Goal: Use online tool/utility: Utilize a website feature to perform a specific function

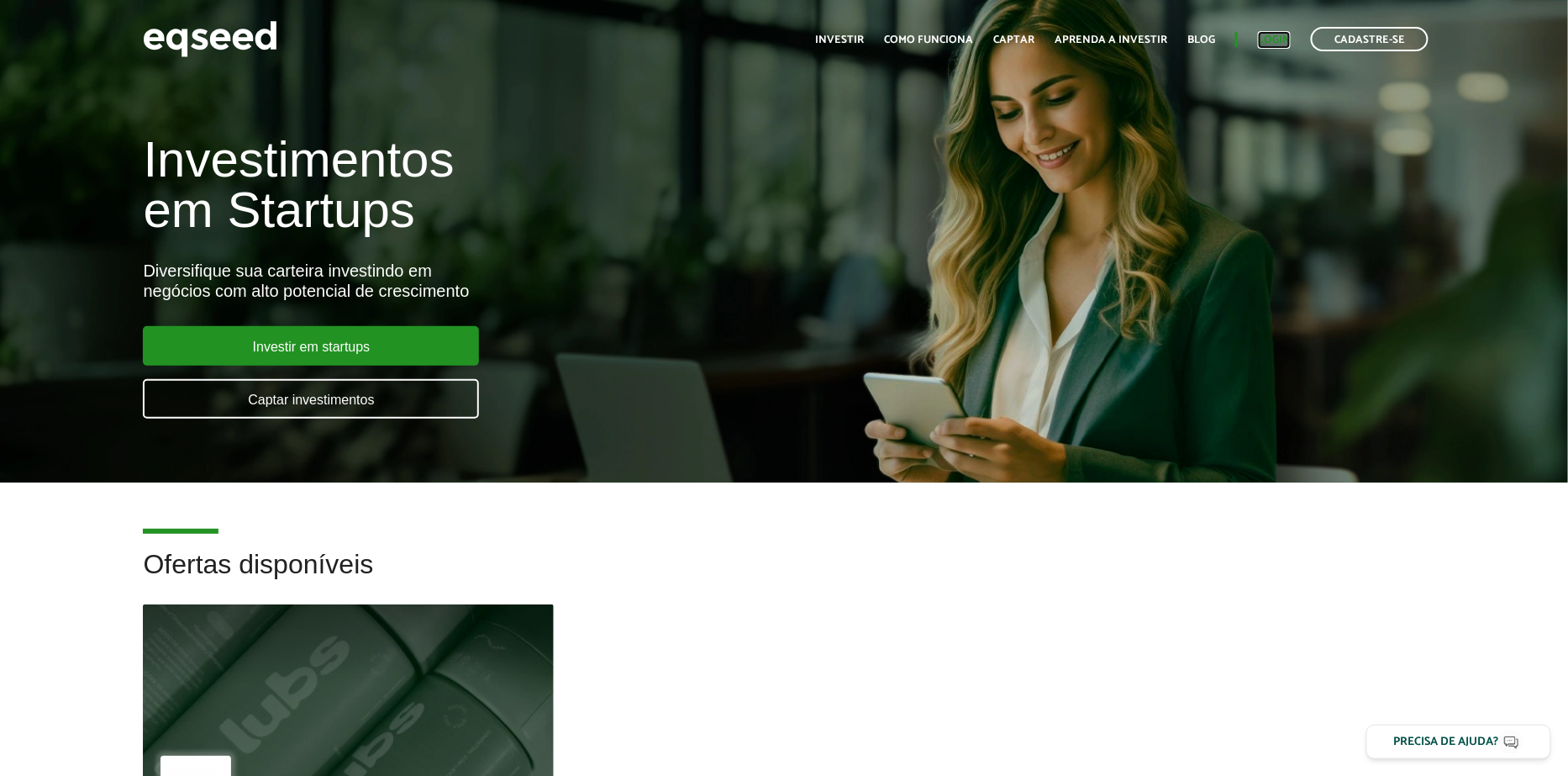
click at [1277, 41] on link "Login" at bounding box center [1275, 40] width 33 height 11
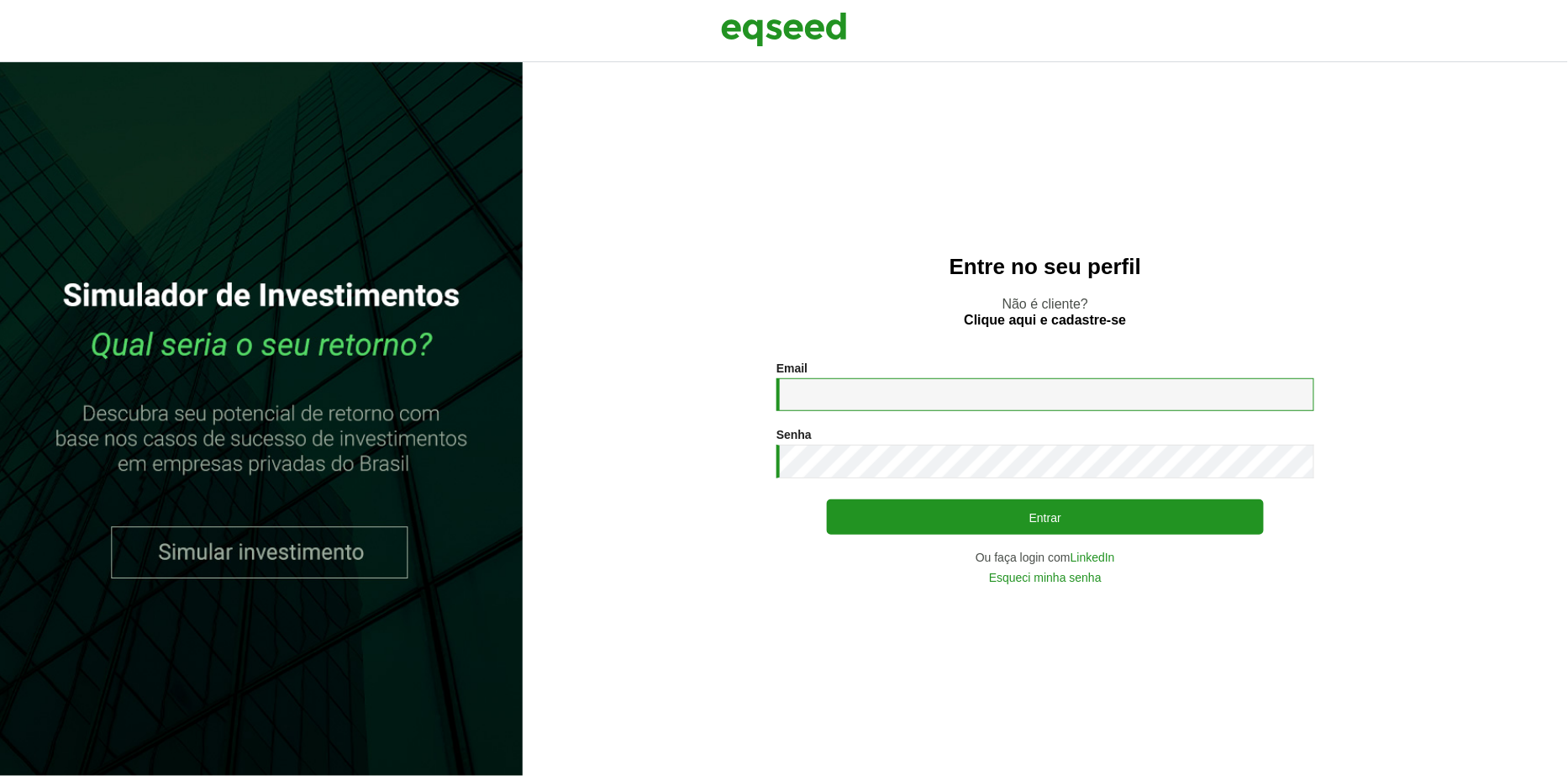
click at [915, 398] on input "Email *" at bounding box center [1045, 394] width 537 height 33
type input "**********"
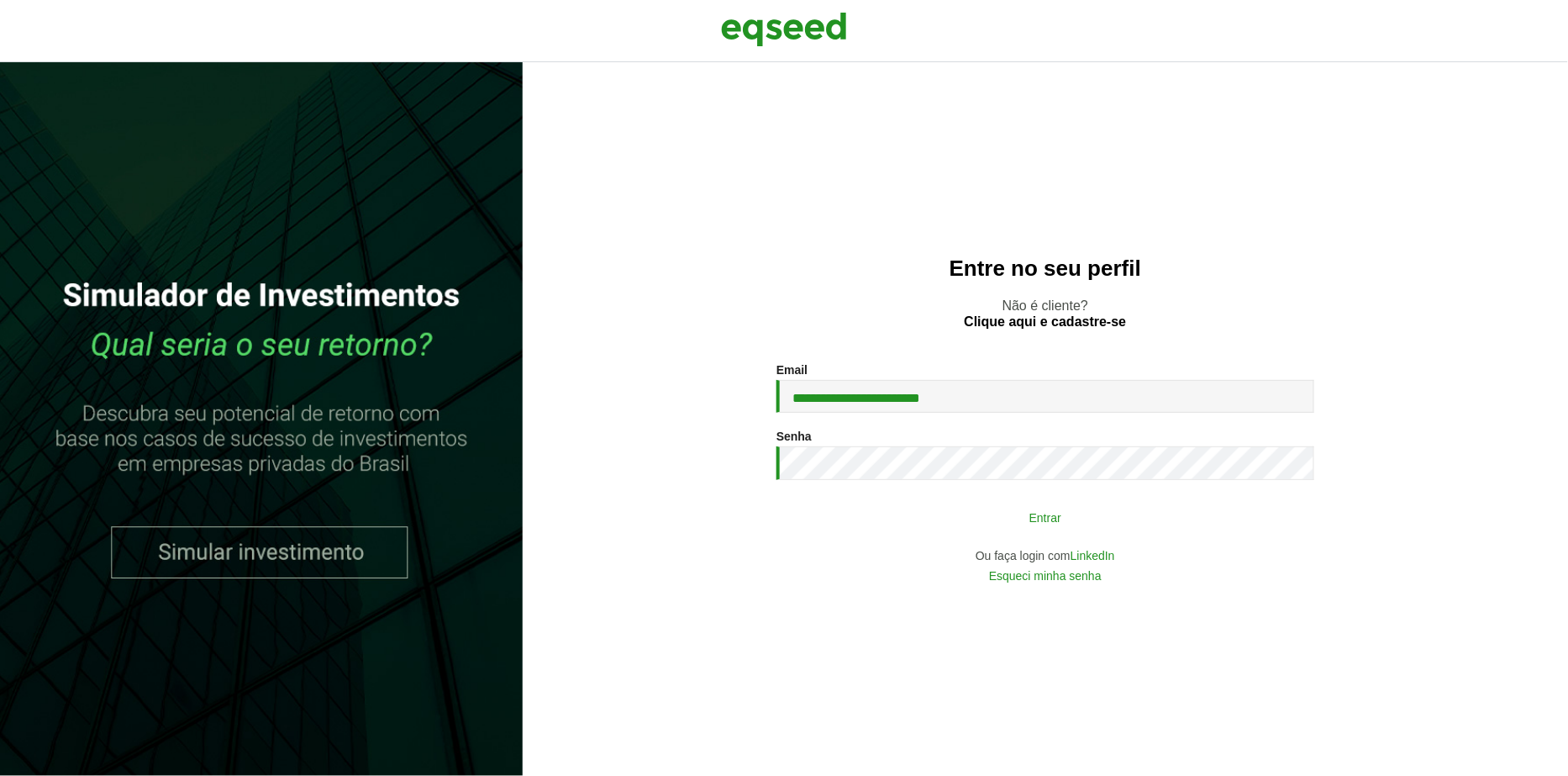
click at [898, 515] on button "Entrar" at bounding box center [1045, 517] width 437 height 32
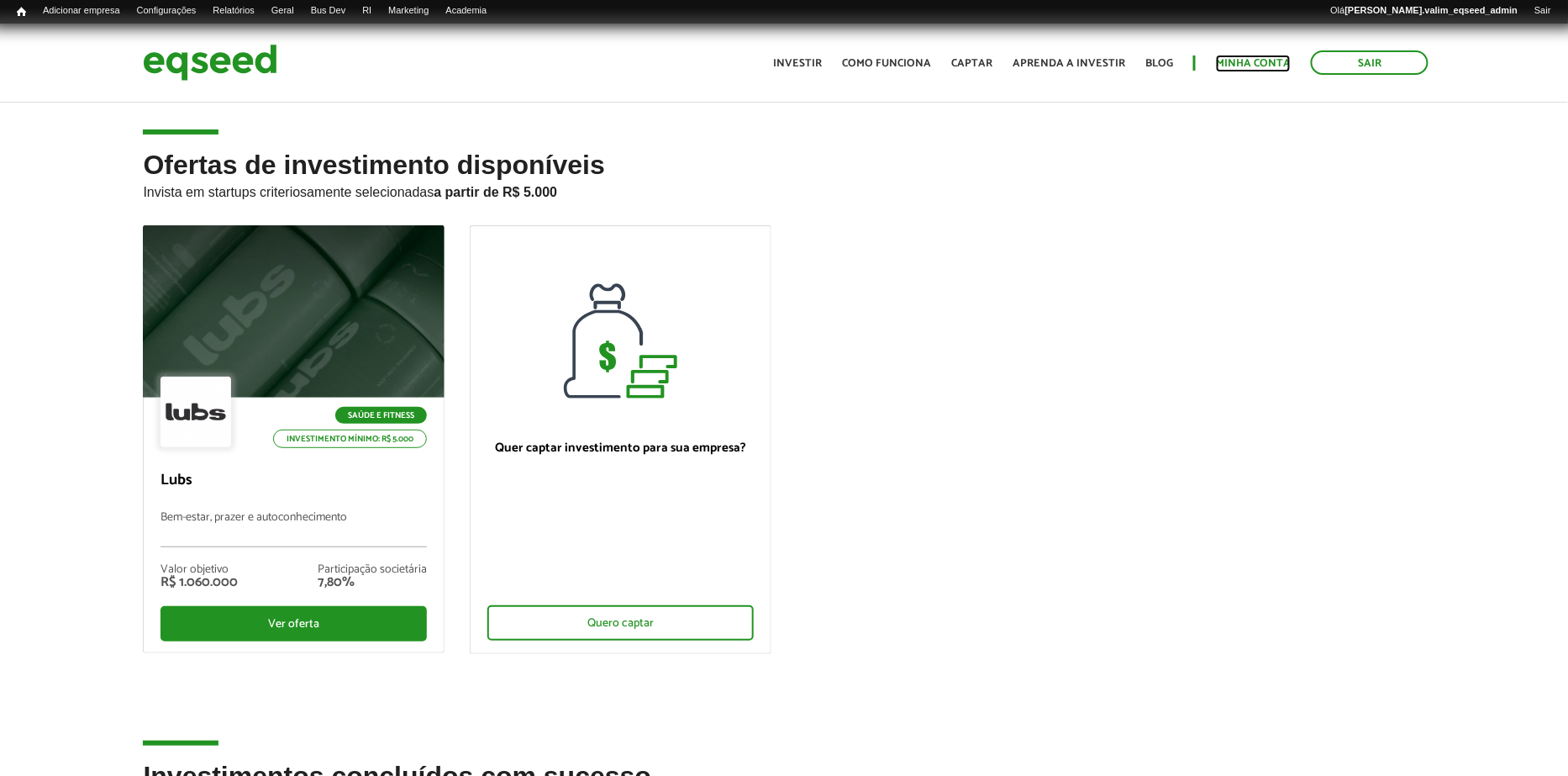
click at [1251, 63] on link "Minha conta" at bounding box center [1254, 63] width 75 height 11
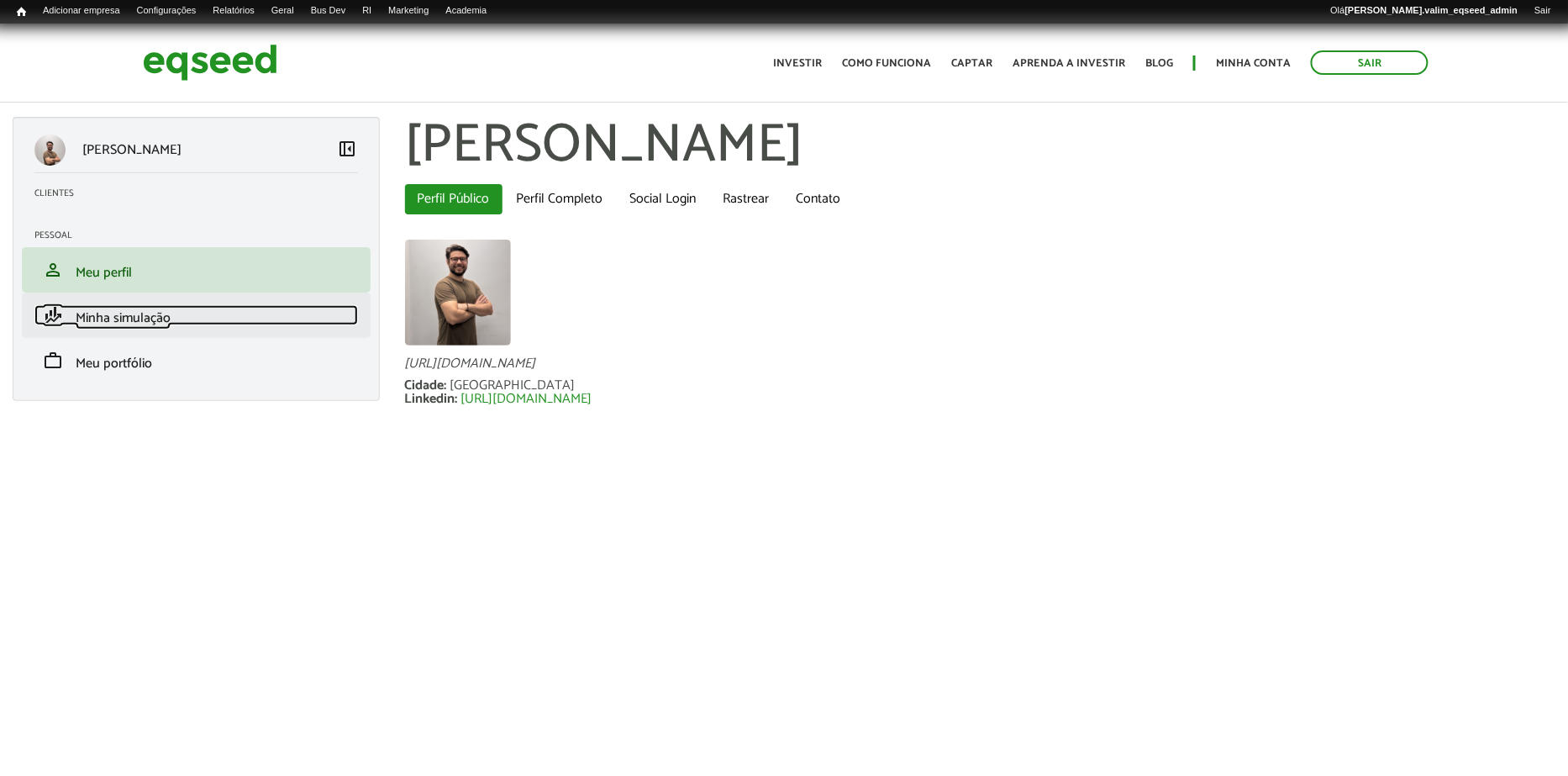
click at [102, 324] on span "Minha simulação" at bounding box center [124, 318] width 95 height 23
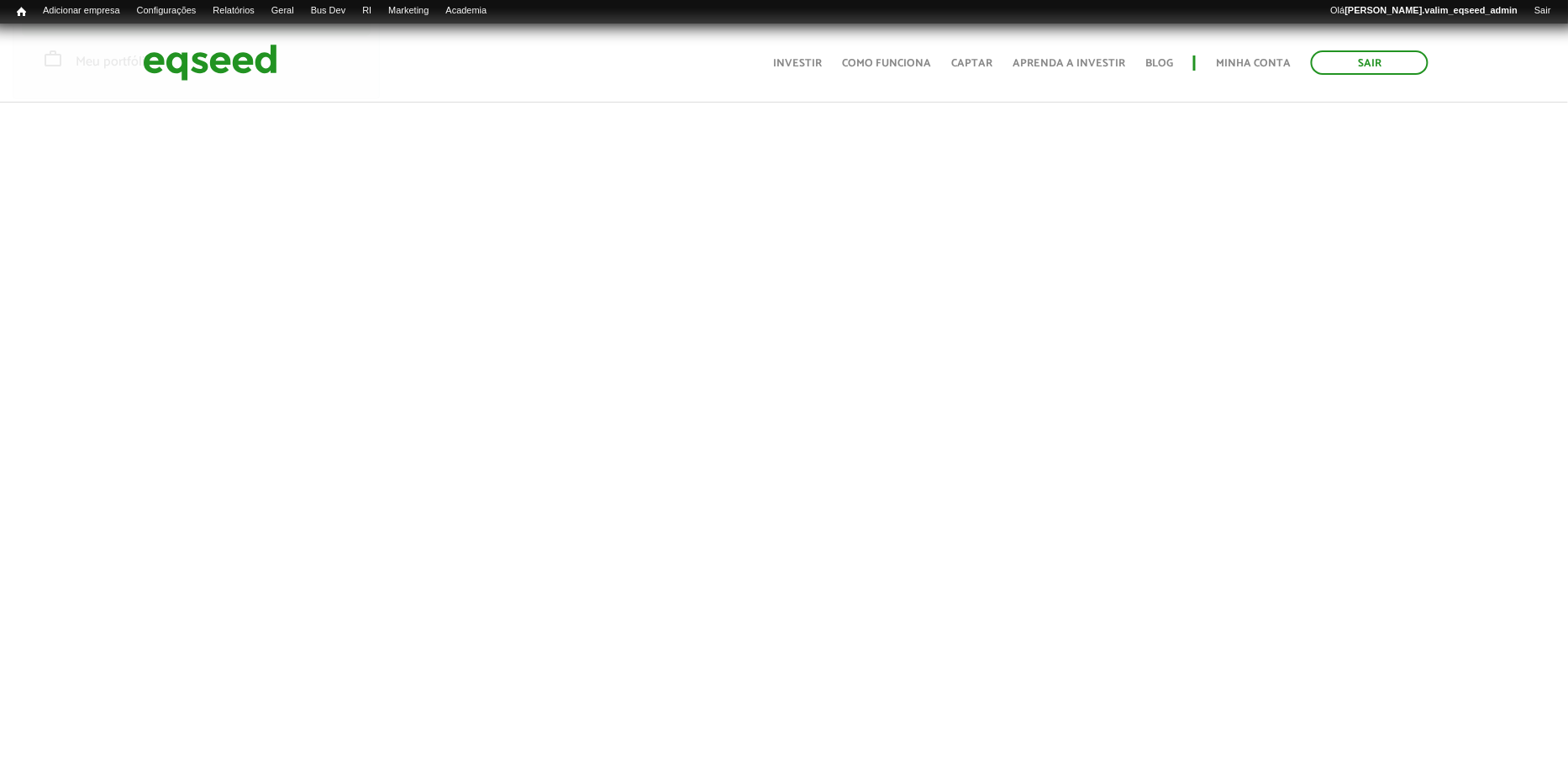
scroll to position [317, 0]
